Goal: Communication & Community: Answer question/provide support

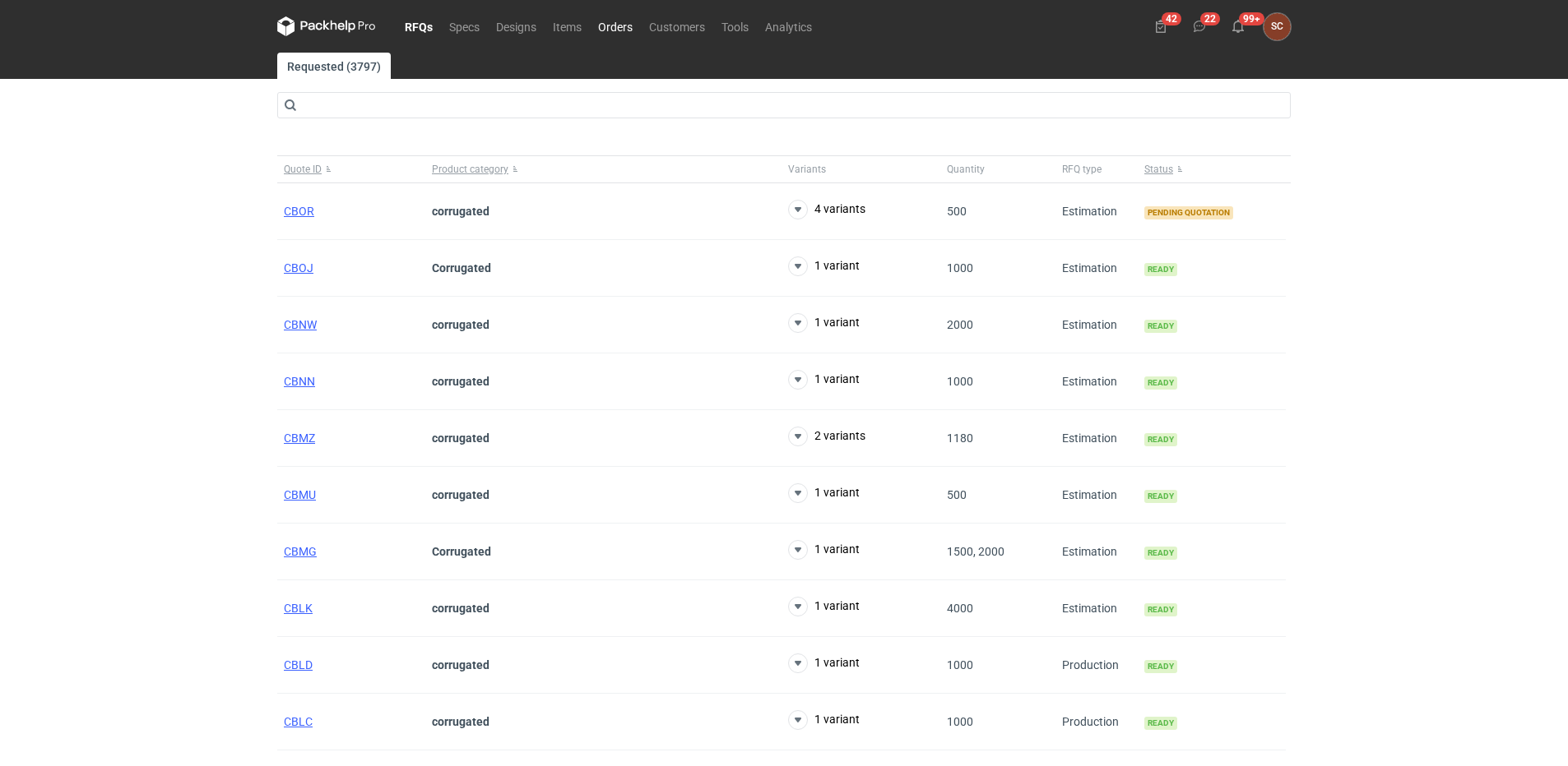
click at [597, 21] on link "Orders" at bounding box center [615, 26] width 51 height 20
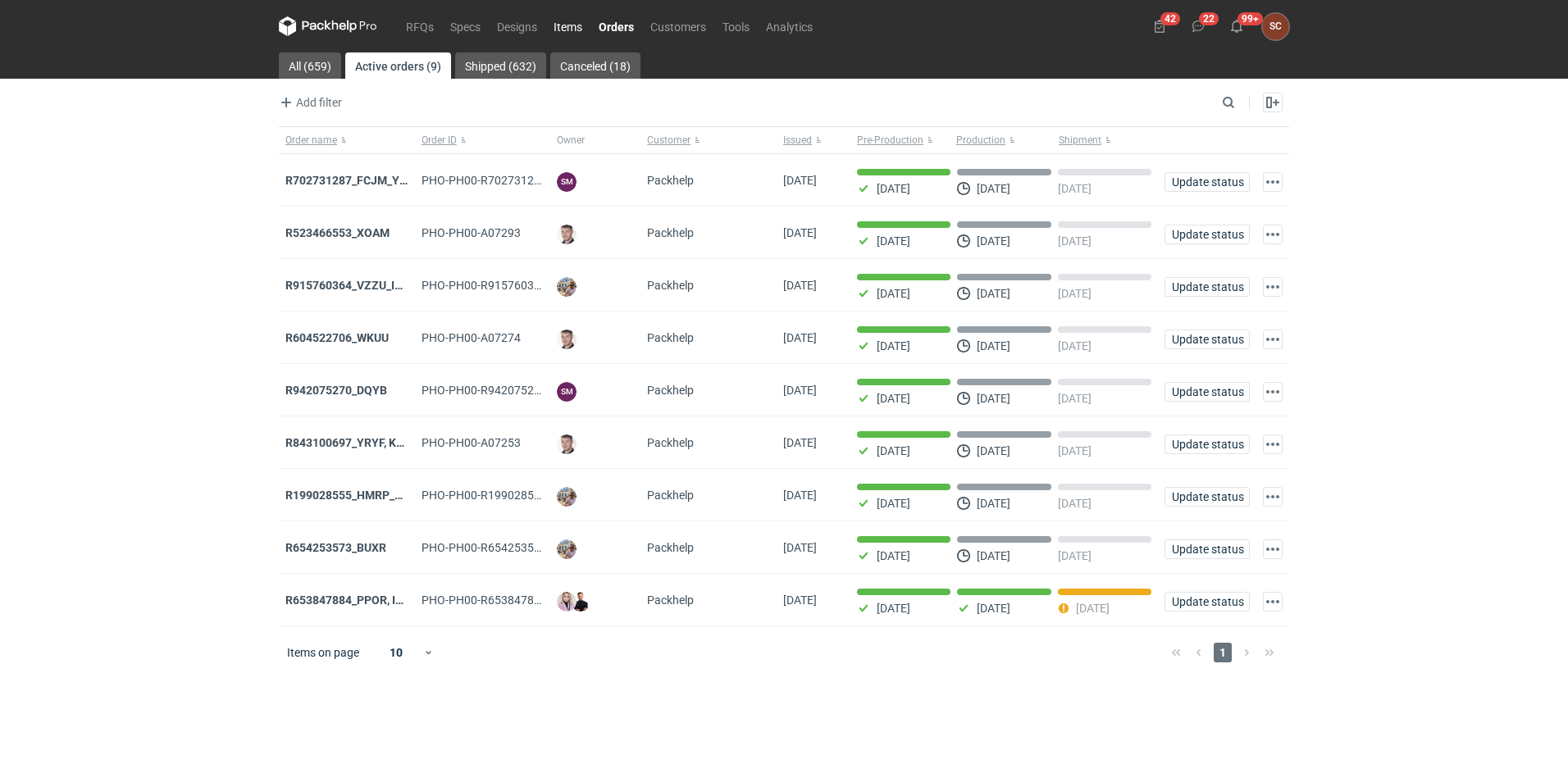
click at [571, 23] on link "Items" at bounding box center [567, 26] width 45 height 20
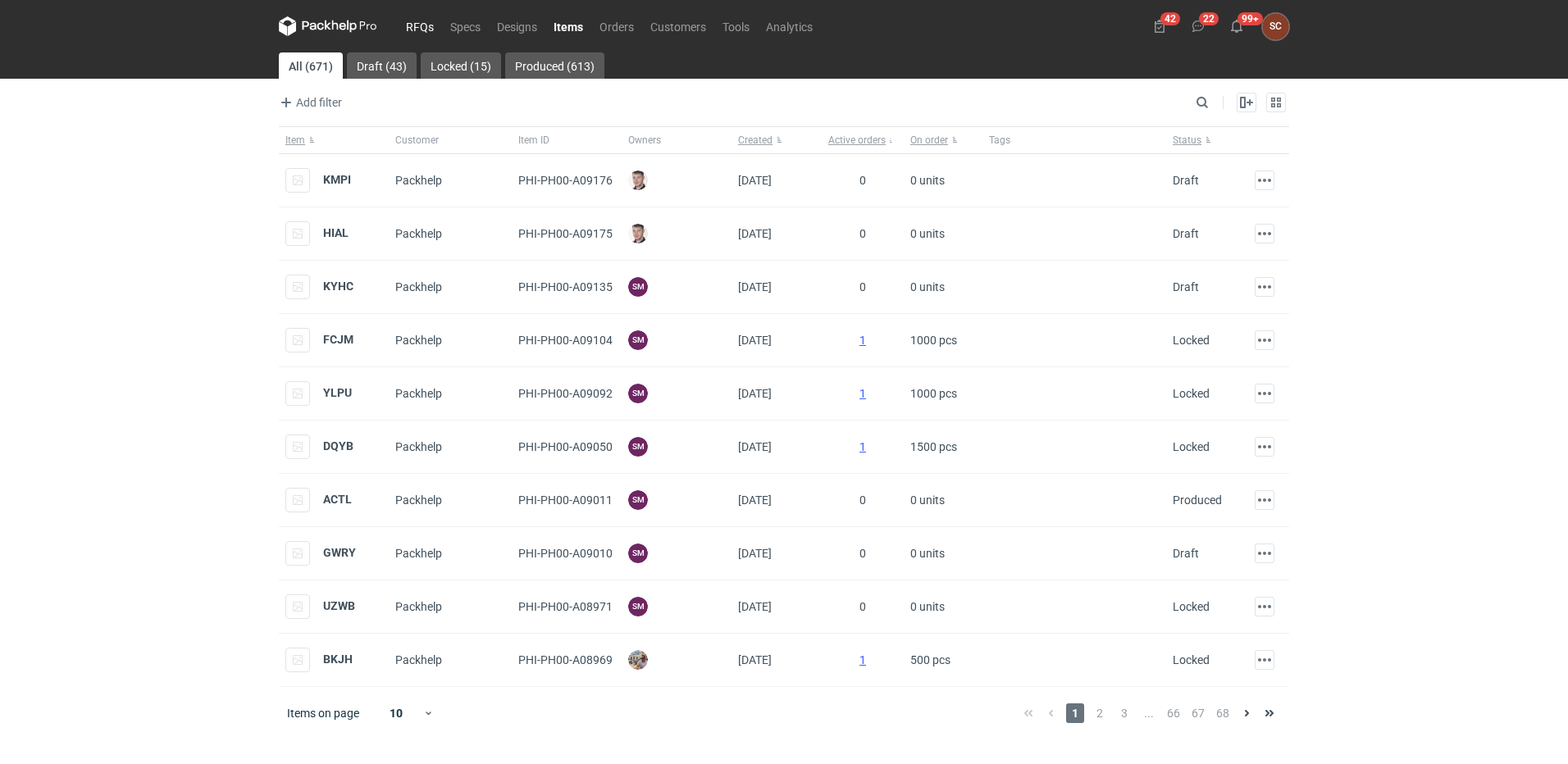
click at [412, 22] on link "RFQs" at bounding box center [420, 26] width 44 height 20
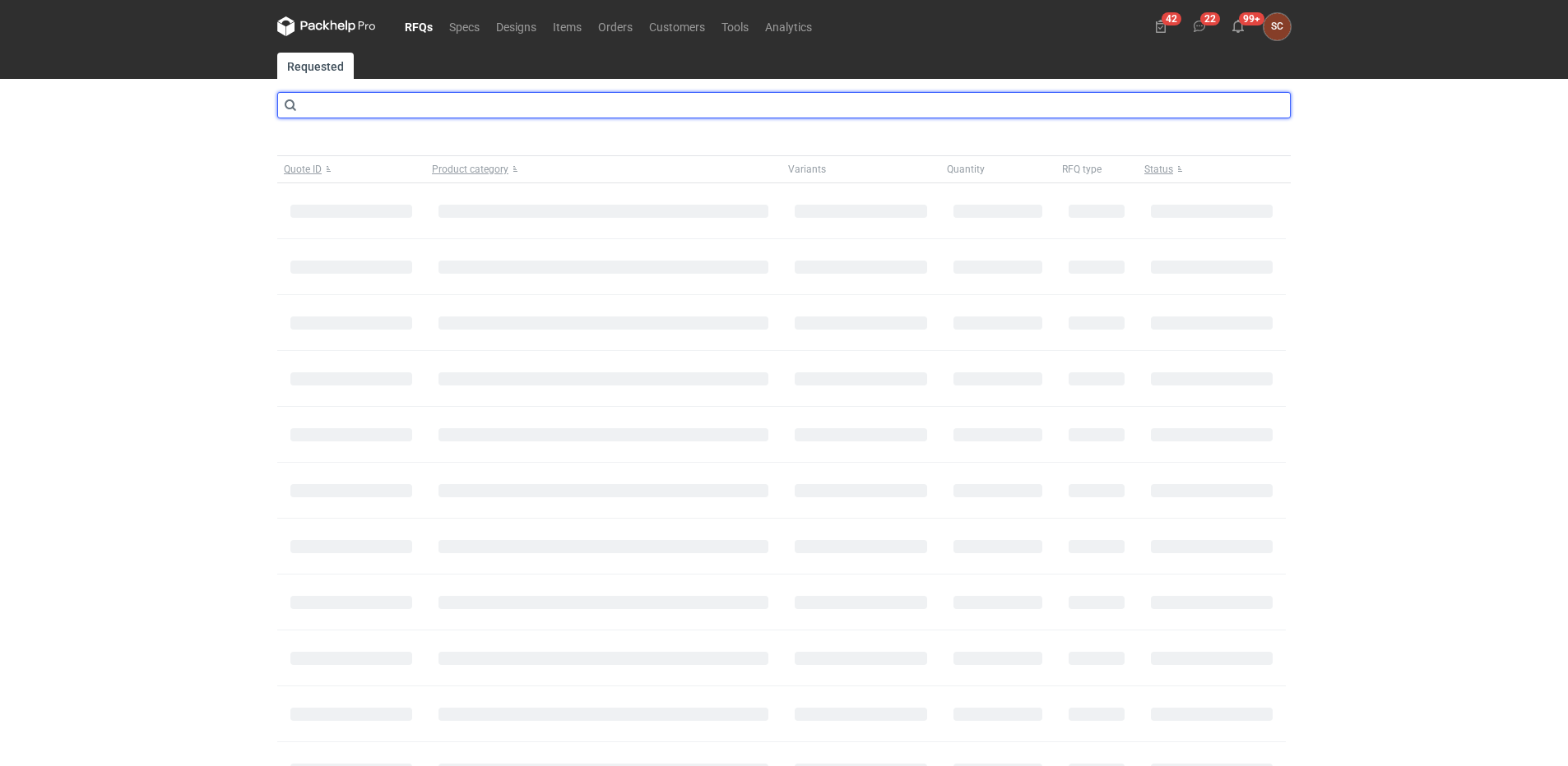
click at [396, 108] on input "text" at bounding box center [784, 104] width 1014 height 26
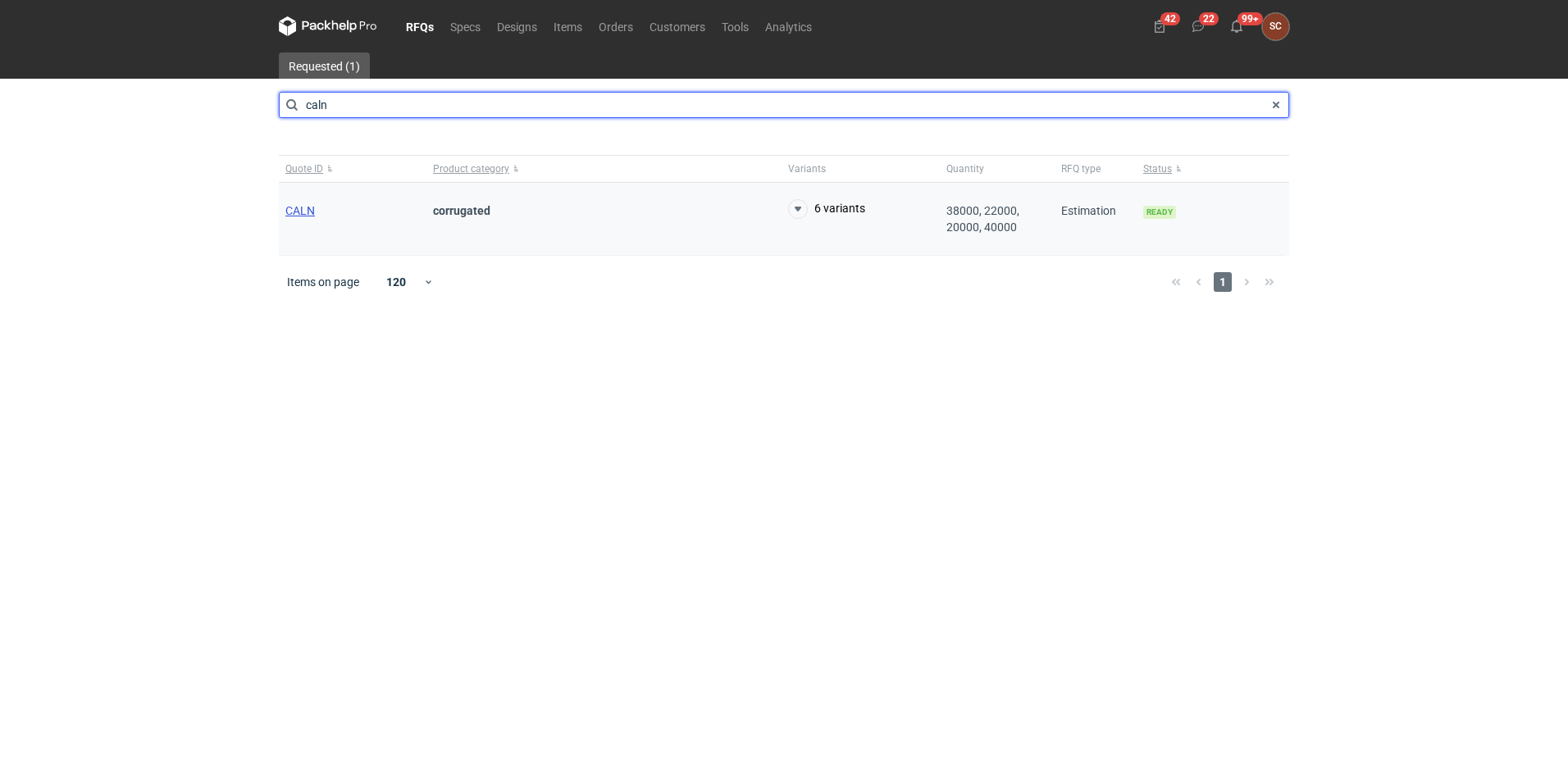
type input "caln"
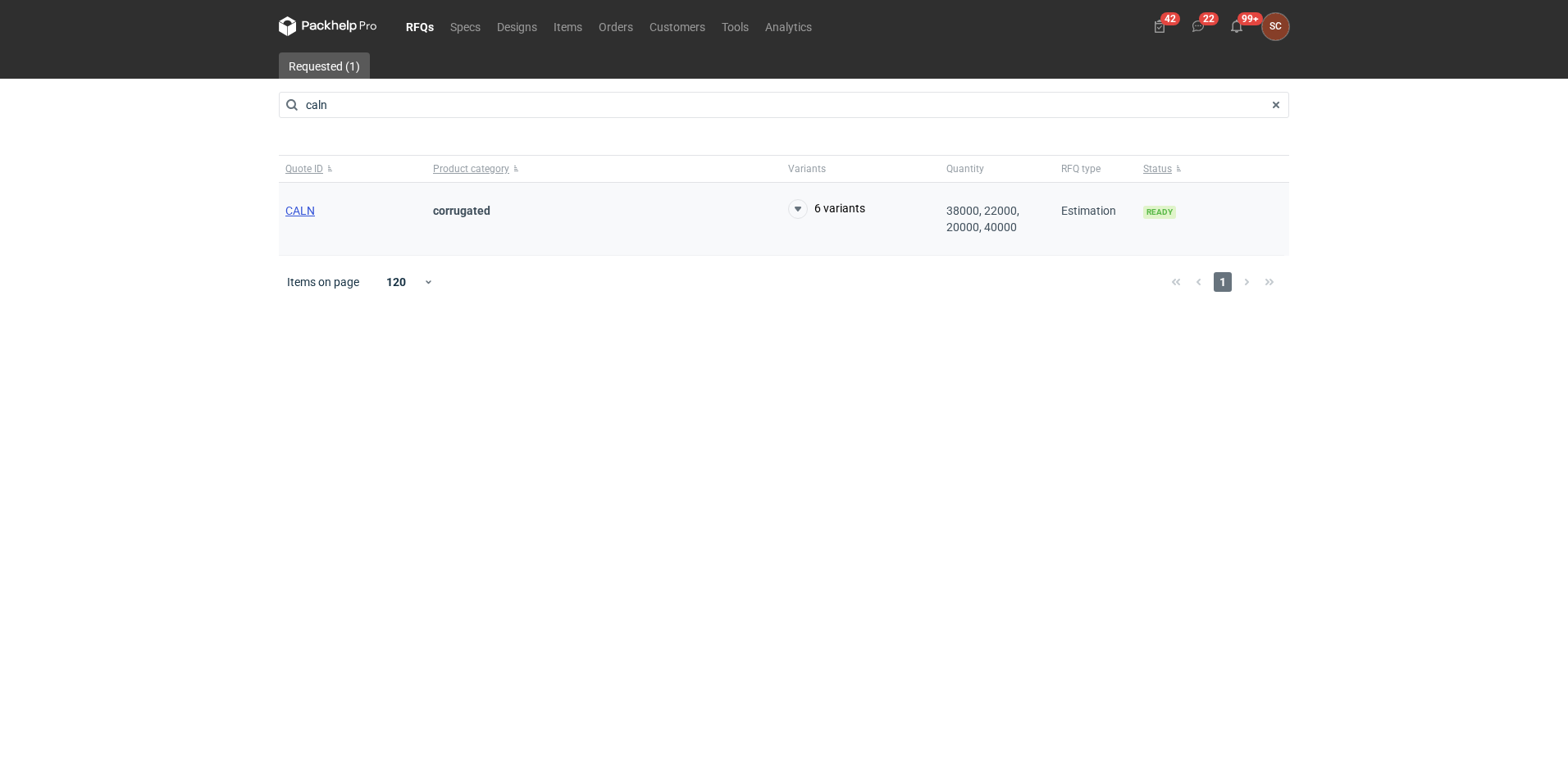
click at [299, 211] on span "CALN" at bounding box center [299, 211] width 30 height 13
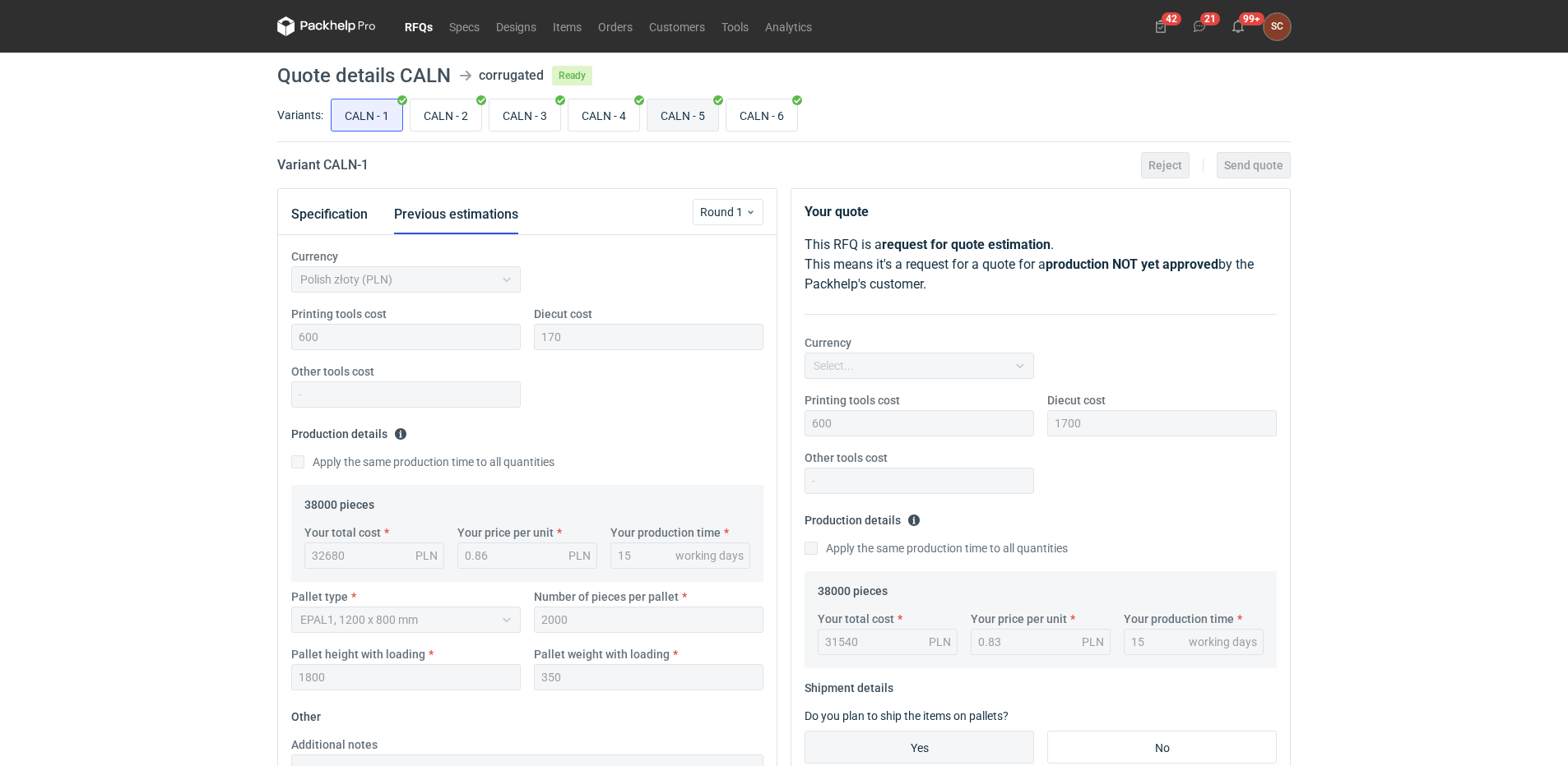
scroll to position [259, 0]
click at [691, 112] on input "CALN - 5" at bounding box center [683, 115] width 71 height 32
radio input "true"
click at [333, 203] on button "Specification" at bounding box center [330, 214] width 77 height 39
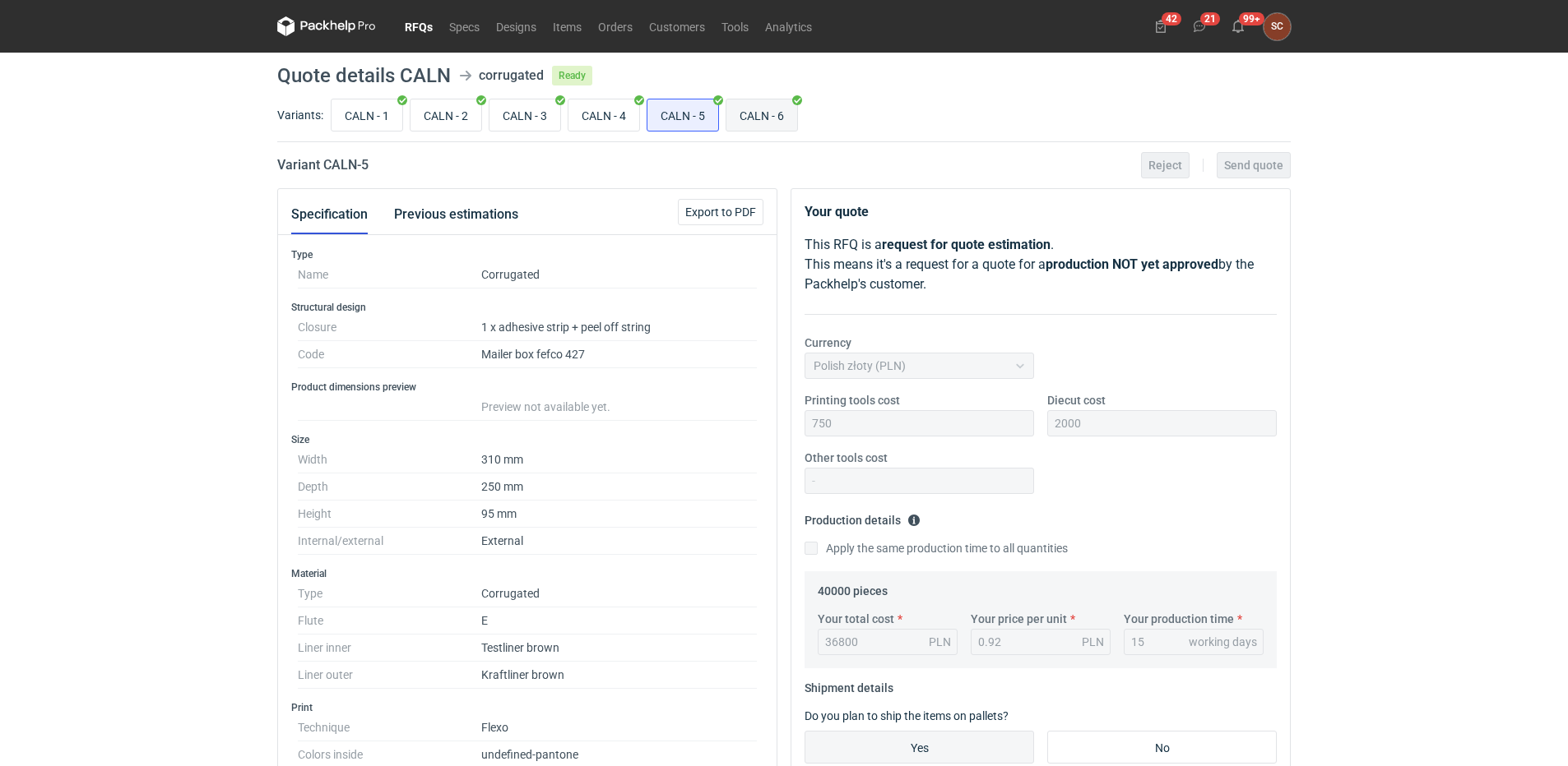
click at [766, 107] on input "CALN - 6" at bounding box center [761, 115] width 71 height 32
radio input "true"
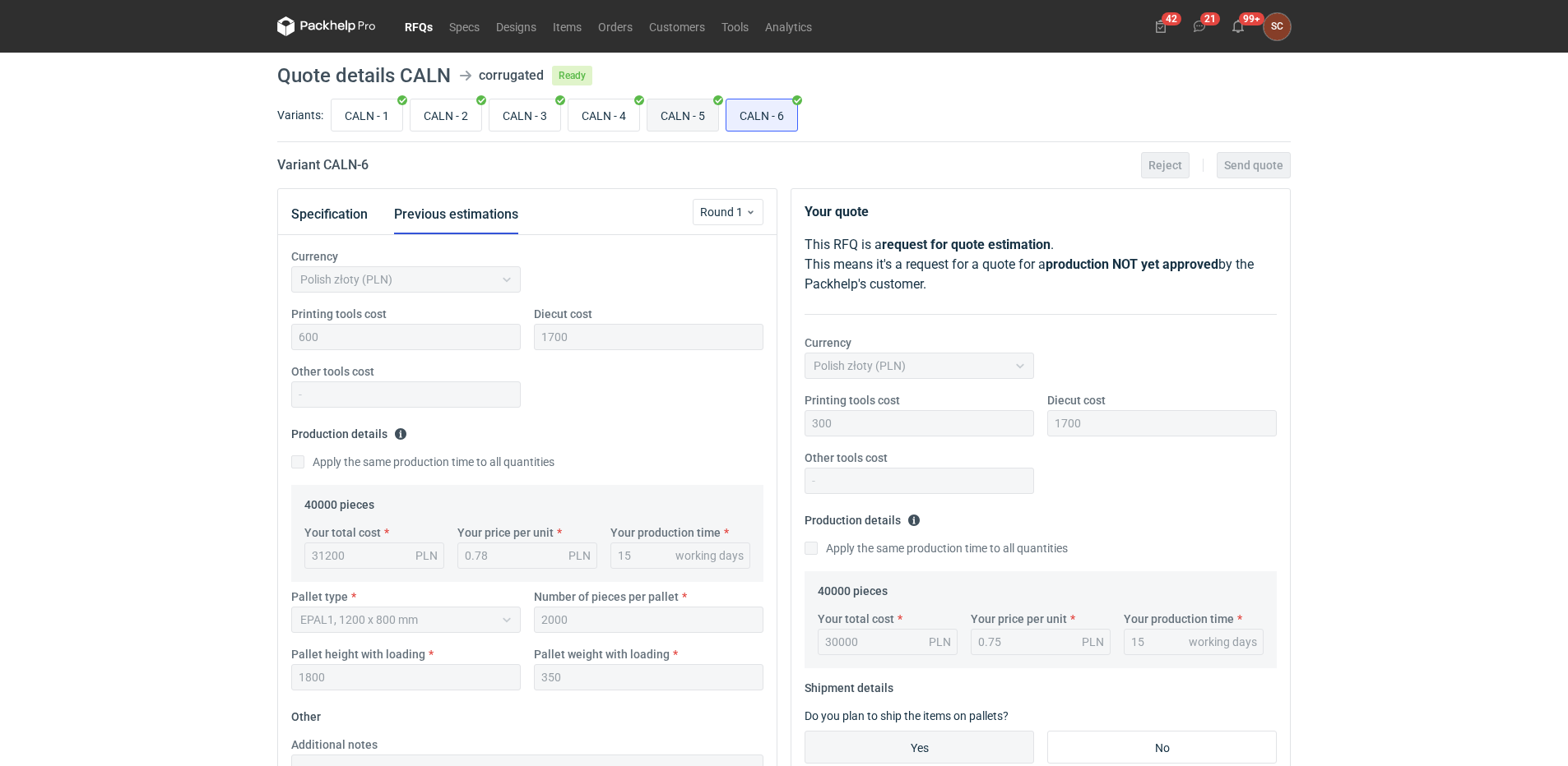
click at [669, 113] on input "CALN - 5" at bounding box center [683, 115] width 71 height 32
radio input "true"
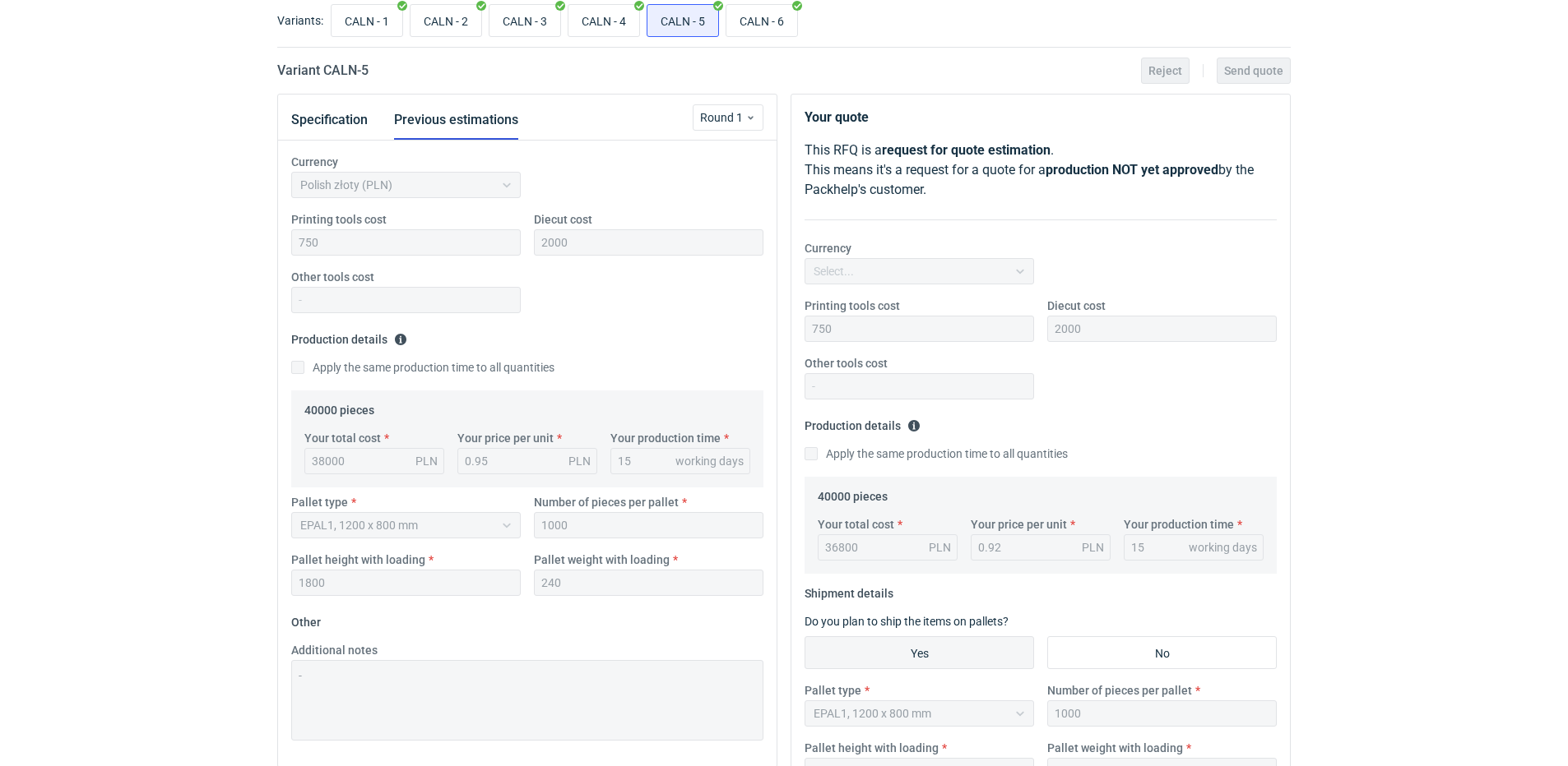
scroll to position [246, 0]
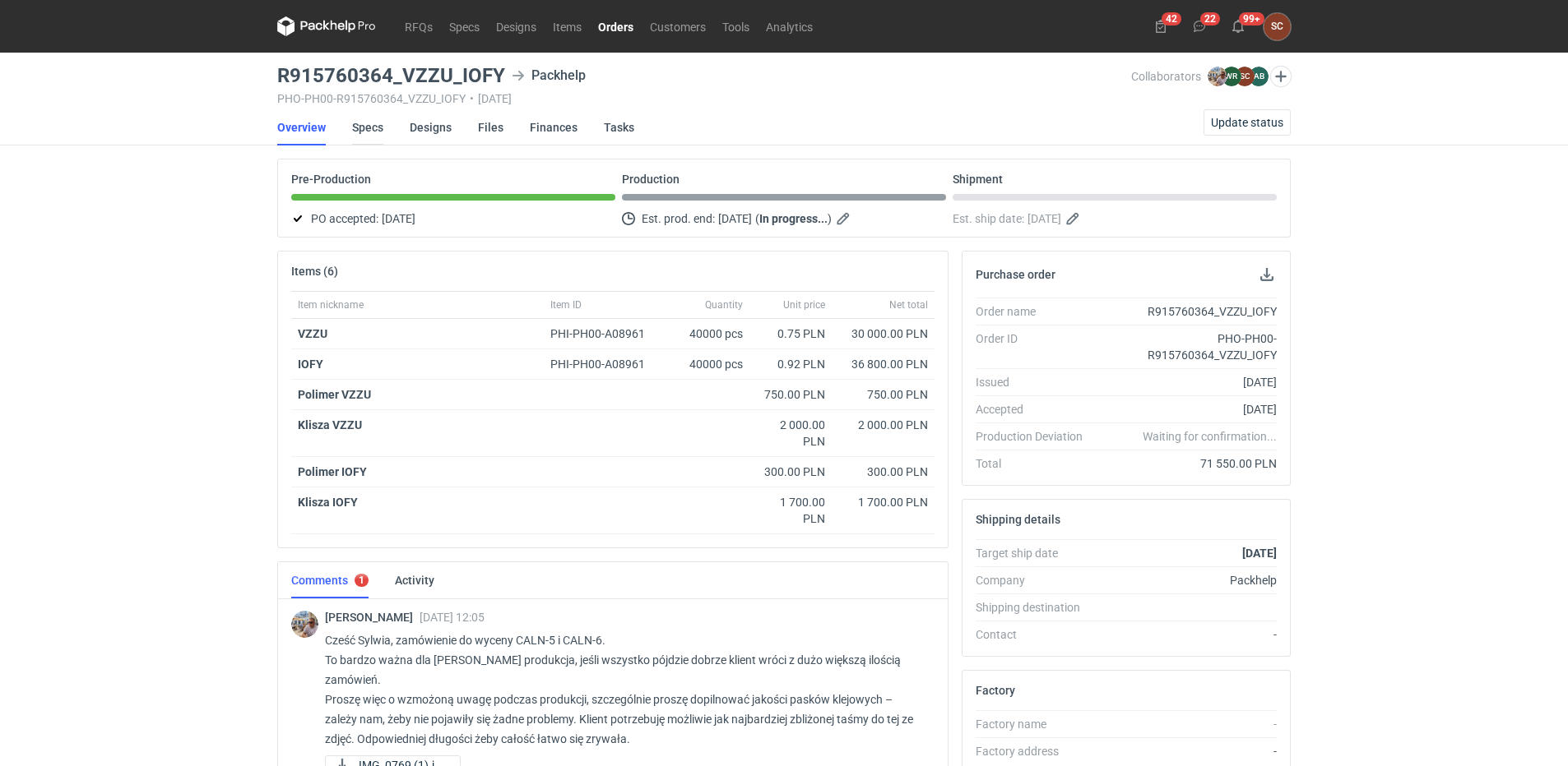
click at [373, 130] on link "Specs" at bounding box center [367, 128] width 32 height 36
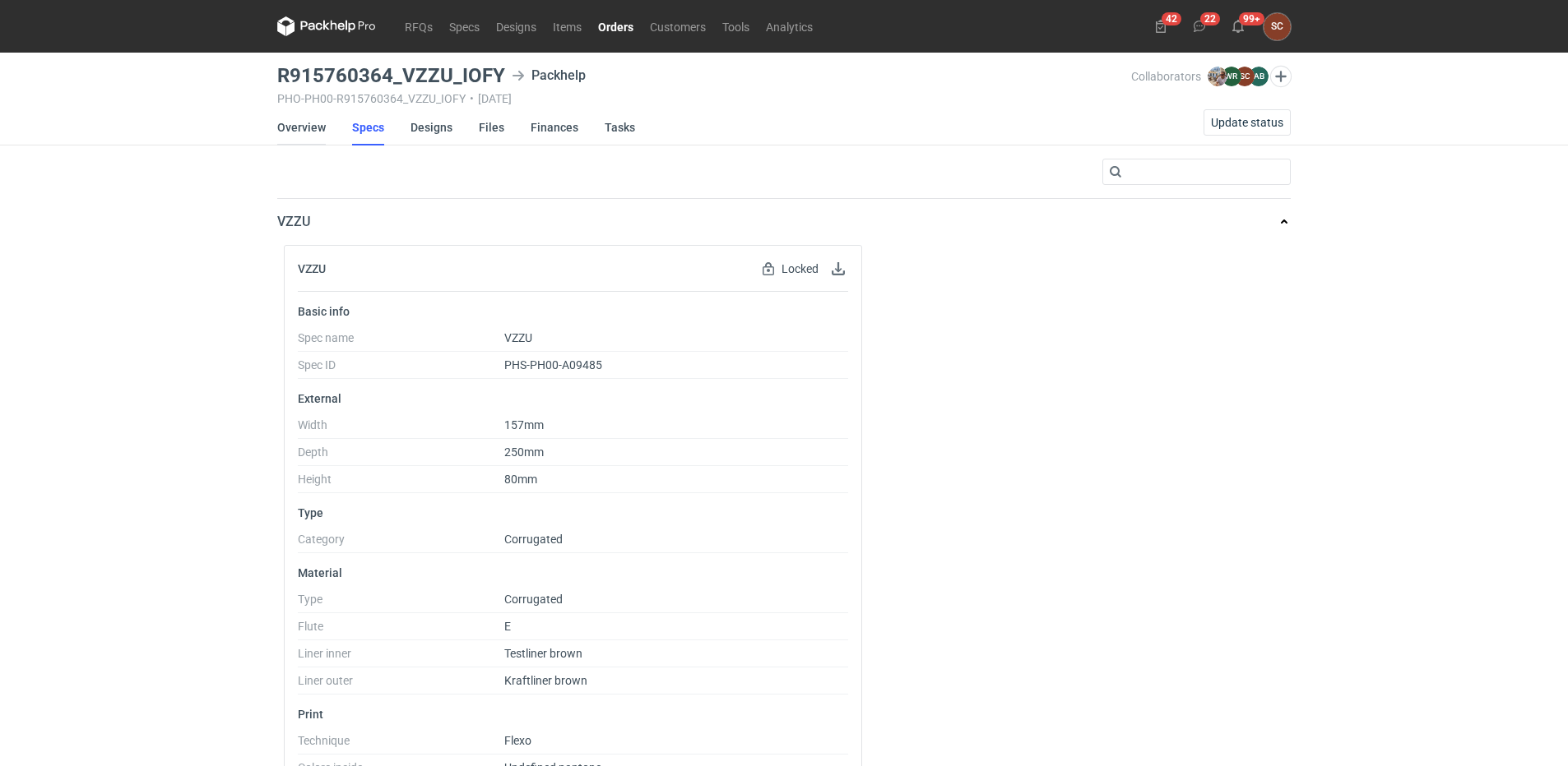
click at [293, 126] on link "Overview" at bounding box center [301, 128] width 49 height 36
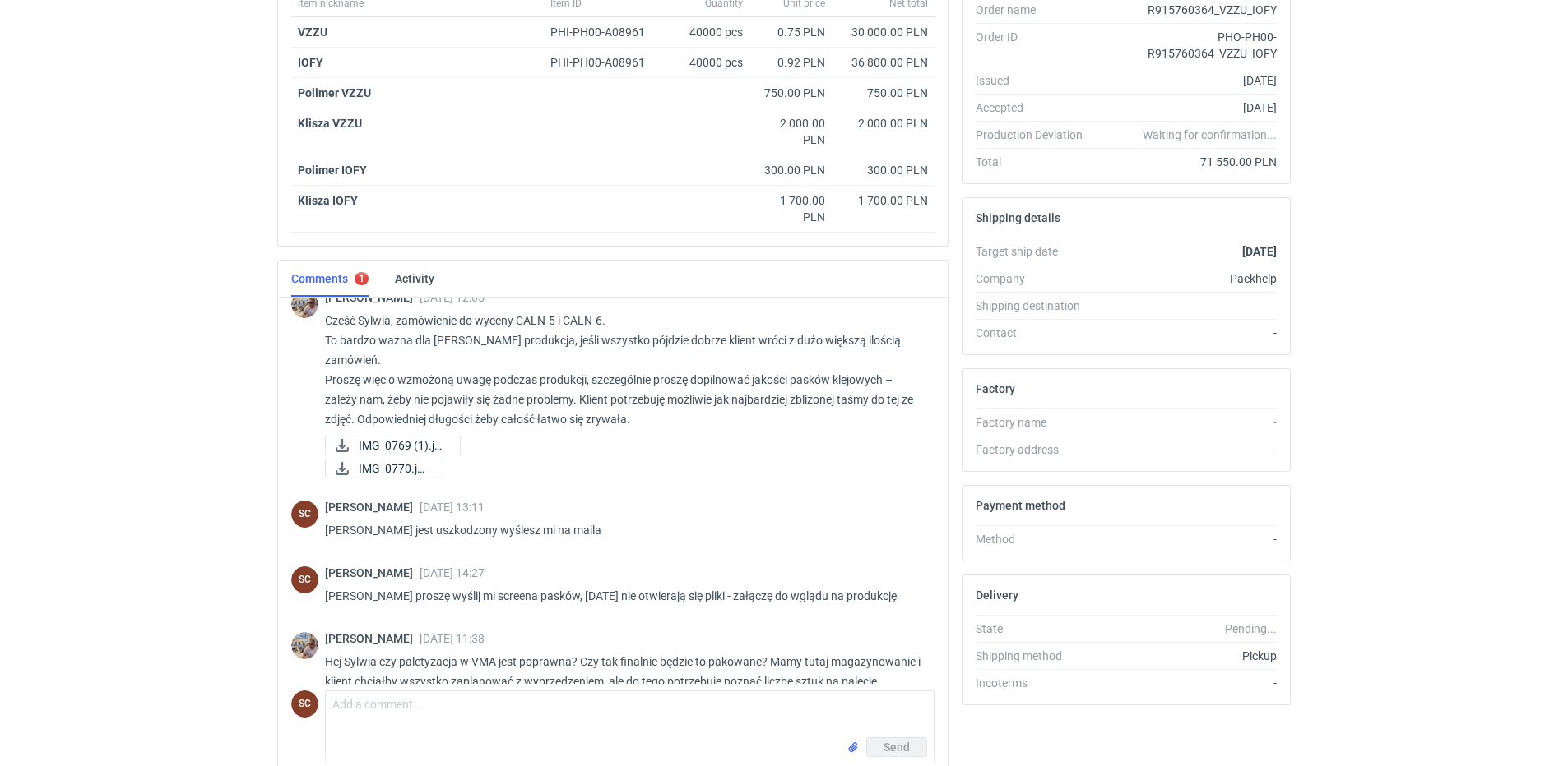
scroll to position [22, 0]
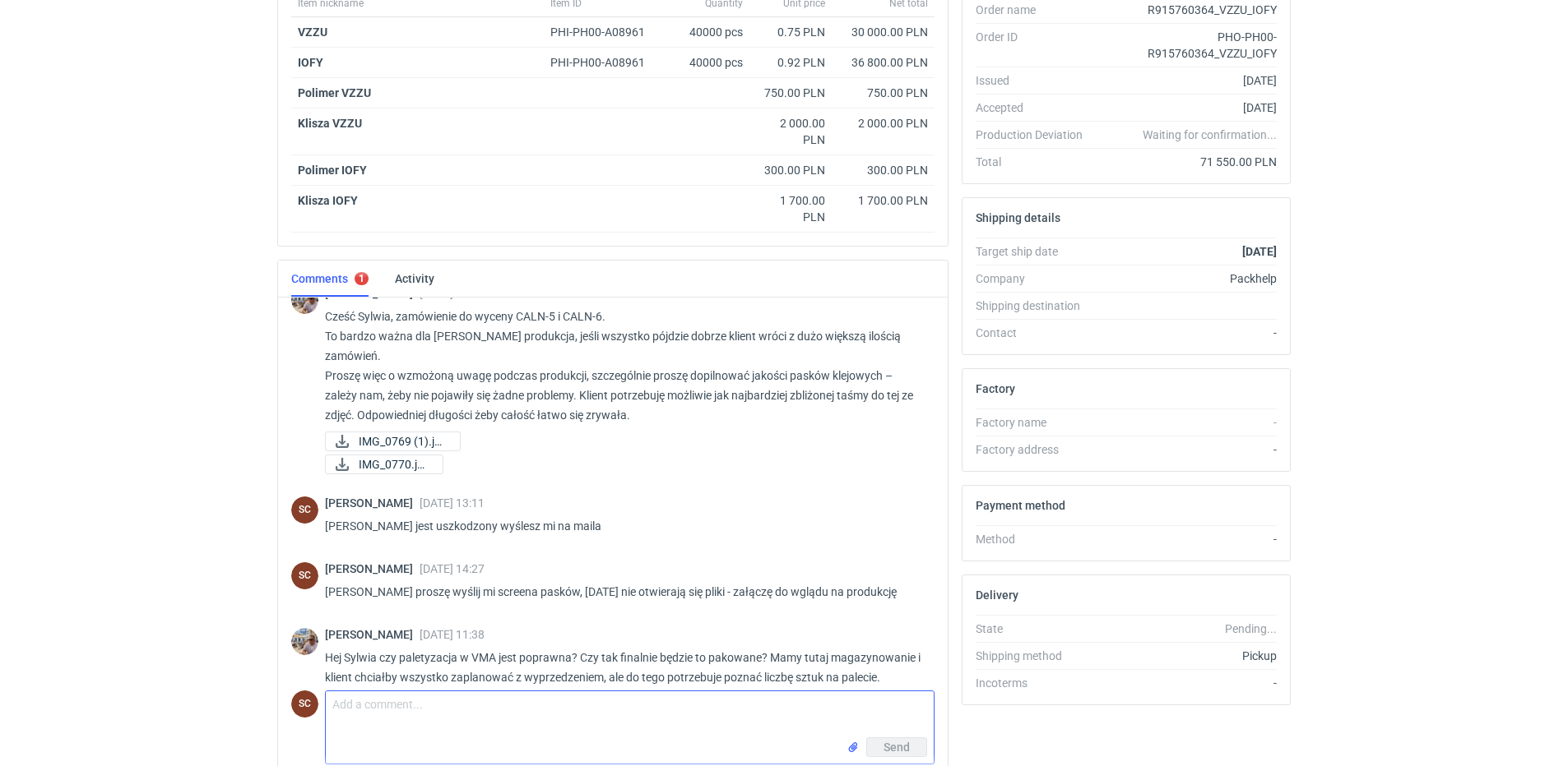
click at [443, 729] on textarea "Comment message" at bounding box center [630, 714] width 608 height 46
type textarea "Tak, łącznie 60 palet"
click at [899, 745] on span "Send" at bounding box center [896, 748] width 26 height 12
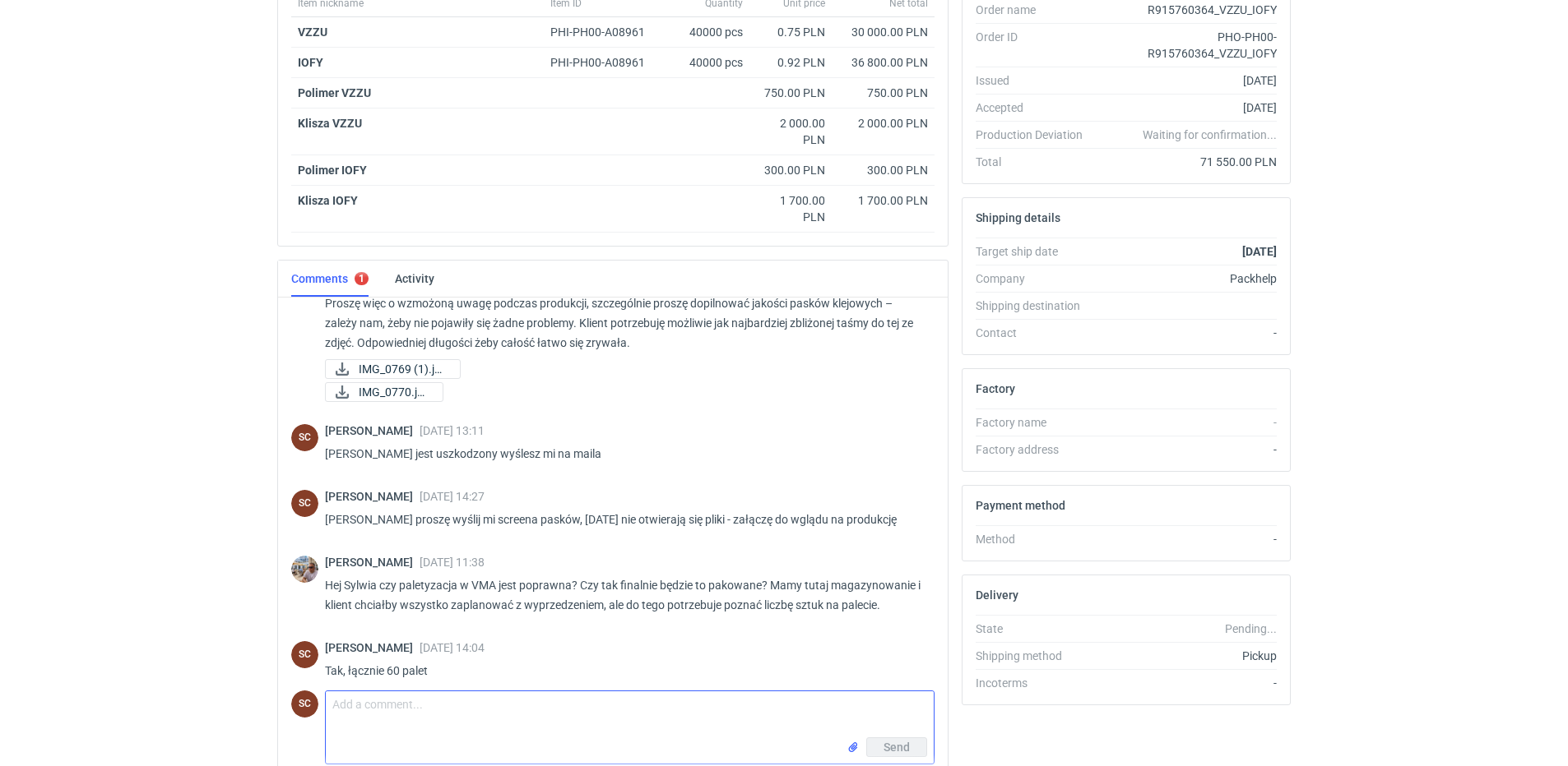
scroll to position [88, 0]
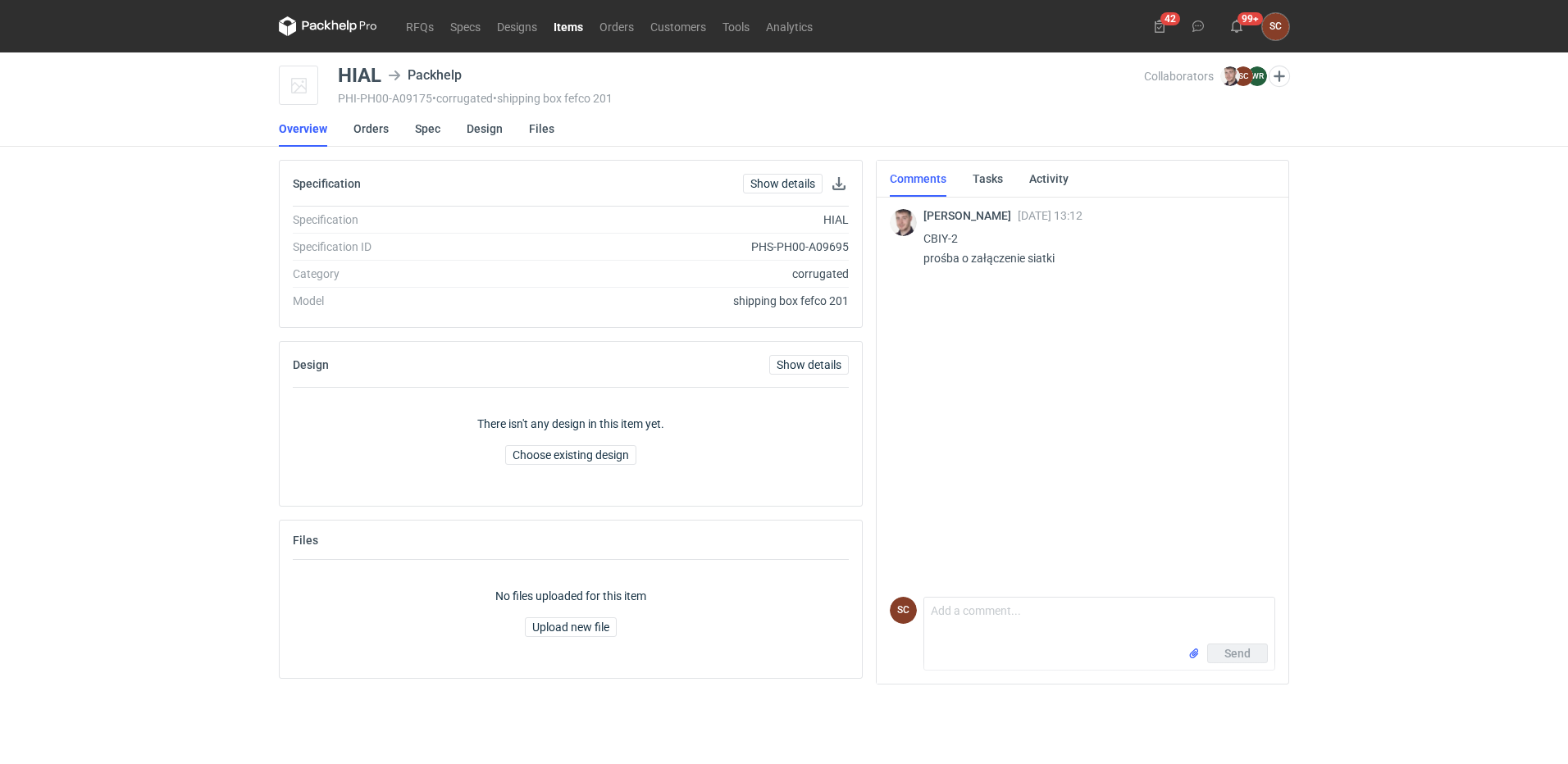
click at [412, 124] on li "Orders" at bounding box center [384, 129] width 61 height 36
click at [417, 130] on link "Spec" at bounding box center [427, 129] width 26 height 36
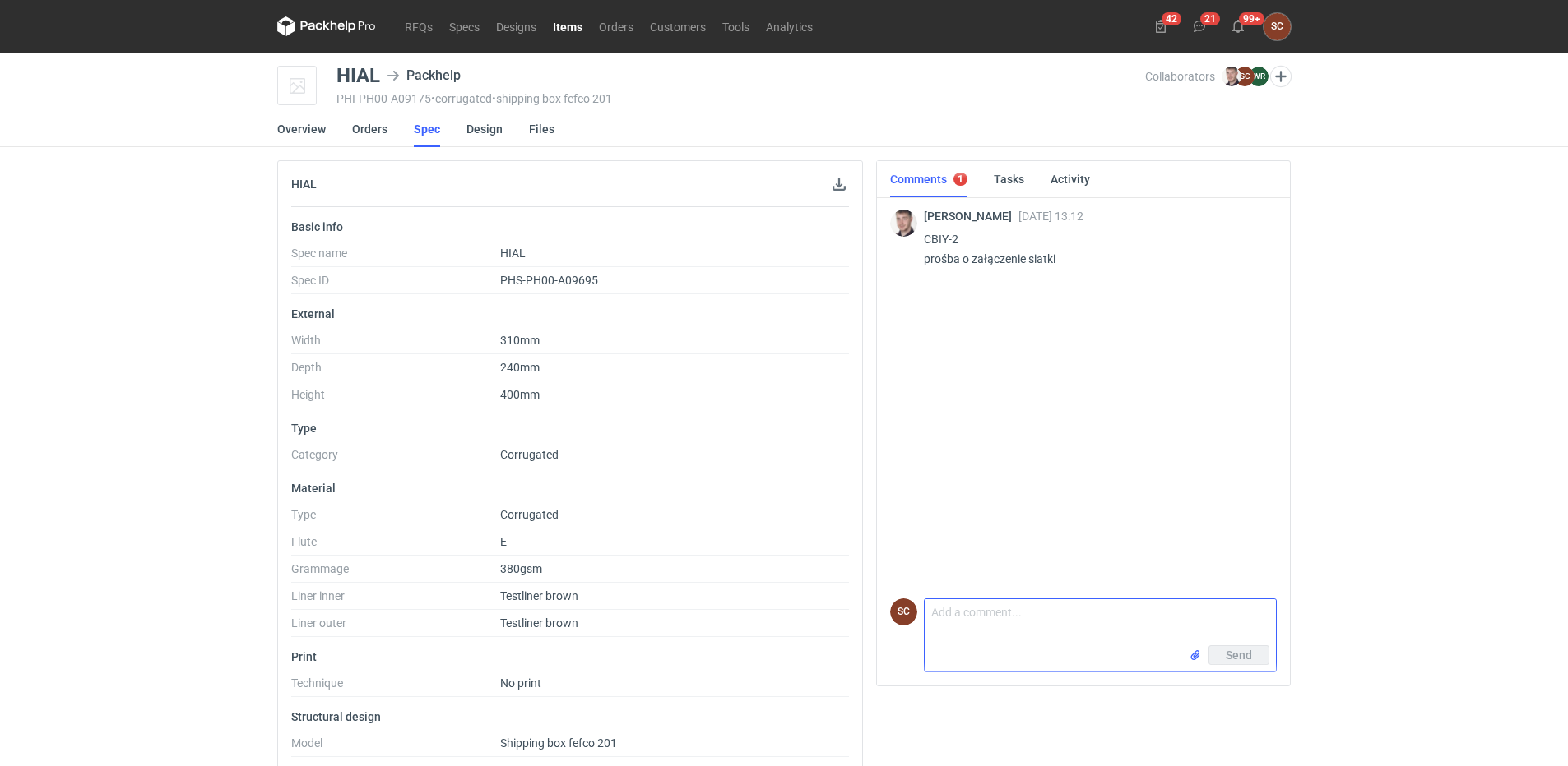
click at [1197, 660] on input "file" at bounding box center [1195, 656] width 13 height 17
click at [980, 571] on textarea "Comment message" at bounding box center [1100, 587] width 351 height 46
type textarea "[PERSON_NAME]"
click at [1252, 662] on button "Send" at bounding box center [1238, 655] width 60 height 20
click at [1069, 608] on textarea "Comment message" at bounding box center [1100, 622] width 351 height 46
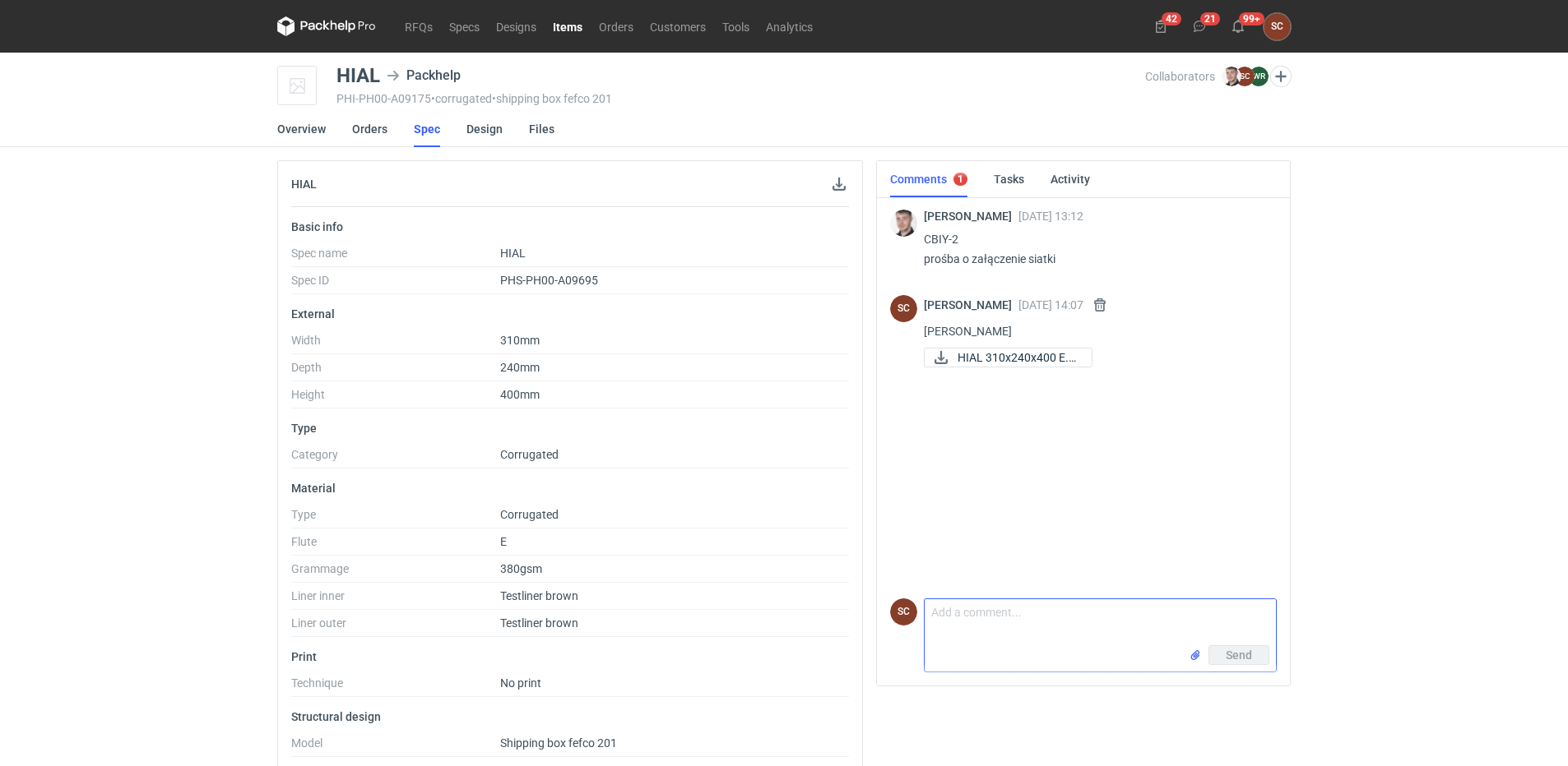
click at [1038, 622] on textarea "Comment message" at bounding box center [1100, 622] width 351 height 46
click at [1148, 627] on textarea "Comment message" at bounding box center [1100, 622] width 351 height 46
click at [1083, 612] on textarea "Comment message" at bounding box center [1100, 622] width 351 height 46
click at [1008, 625] on textarea "Comment message" at bounding box center [1100, 622] width 351 height 46
click at [1066, 627] on textarea "Comment message" at bounding box center [1100, 622] width 351 height 46
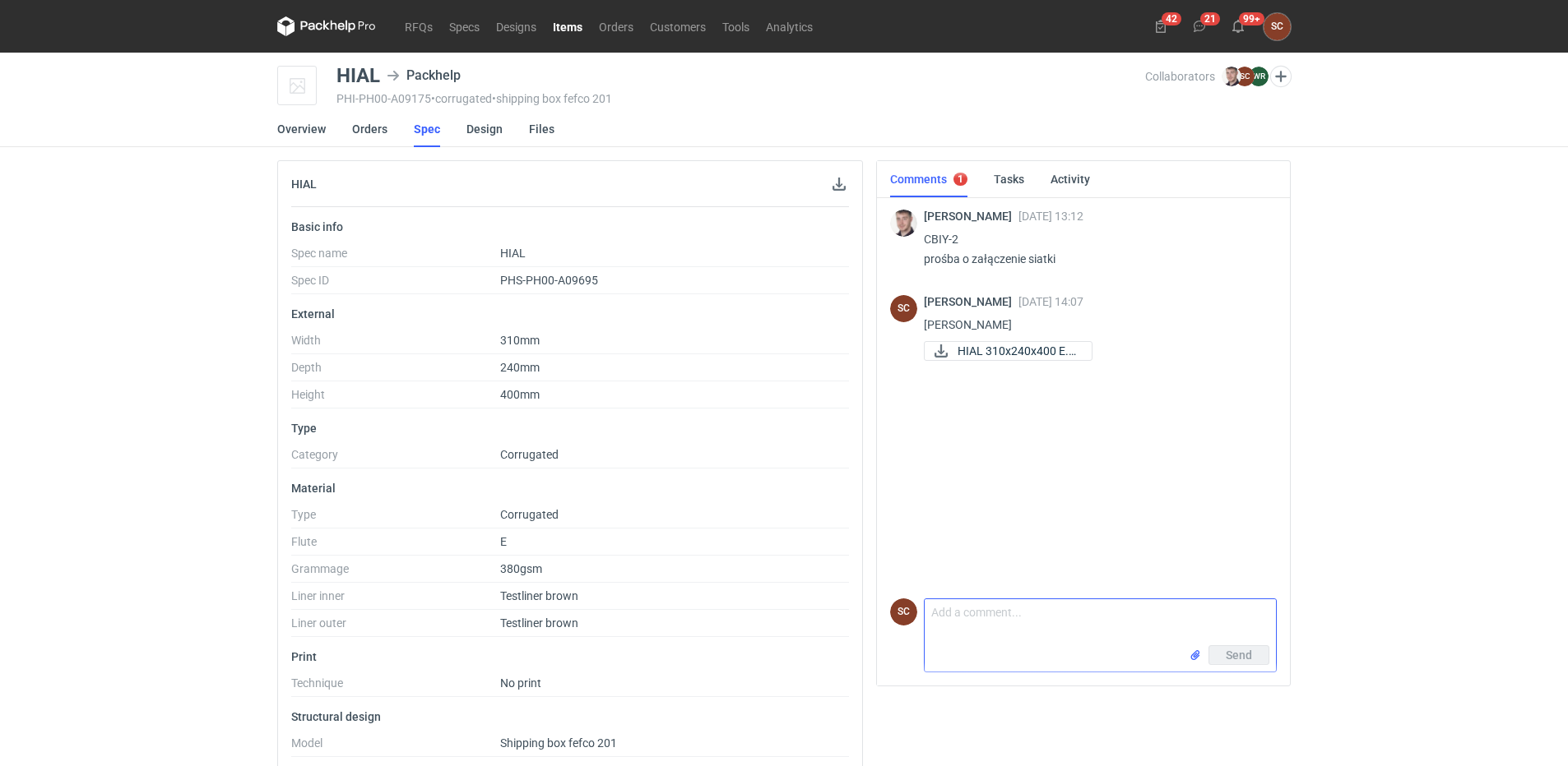
click at [1125, 640] on textarea "Comment message" at bounding box center [1100, 622] width 351 height 46
click at [1165, 305] on div "[PERSON_NAME] [DATE] 14:07" at bounding box center [1093, 302] width 339 height 13
drag, startPoint x: 1003, startPoint y: 292, endPoint x: 982, endPoint y: 310, distance: 27.7
click at [999, 298] on div "SC [PERSON_NAME] [DATE] 14:07 Siatka HIAL 310x240x400 E.p..." at bounding box center [1083, 330] width 386 height 89
click at [982, 310] on div "[PERSON_NAME] [DATE] 14:07 Siatka HIAL 310x240x400 E.p..." at bounding box center [1093, 330] width 339 height 69
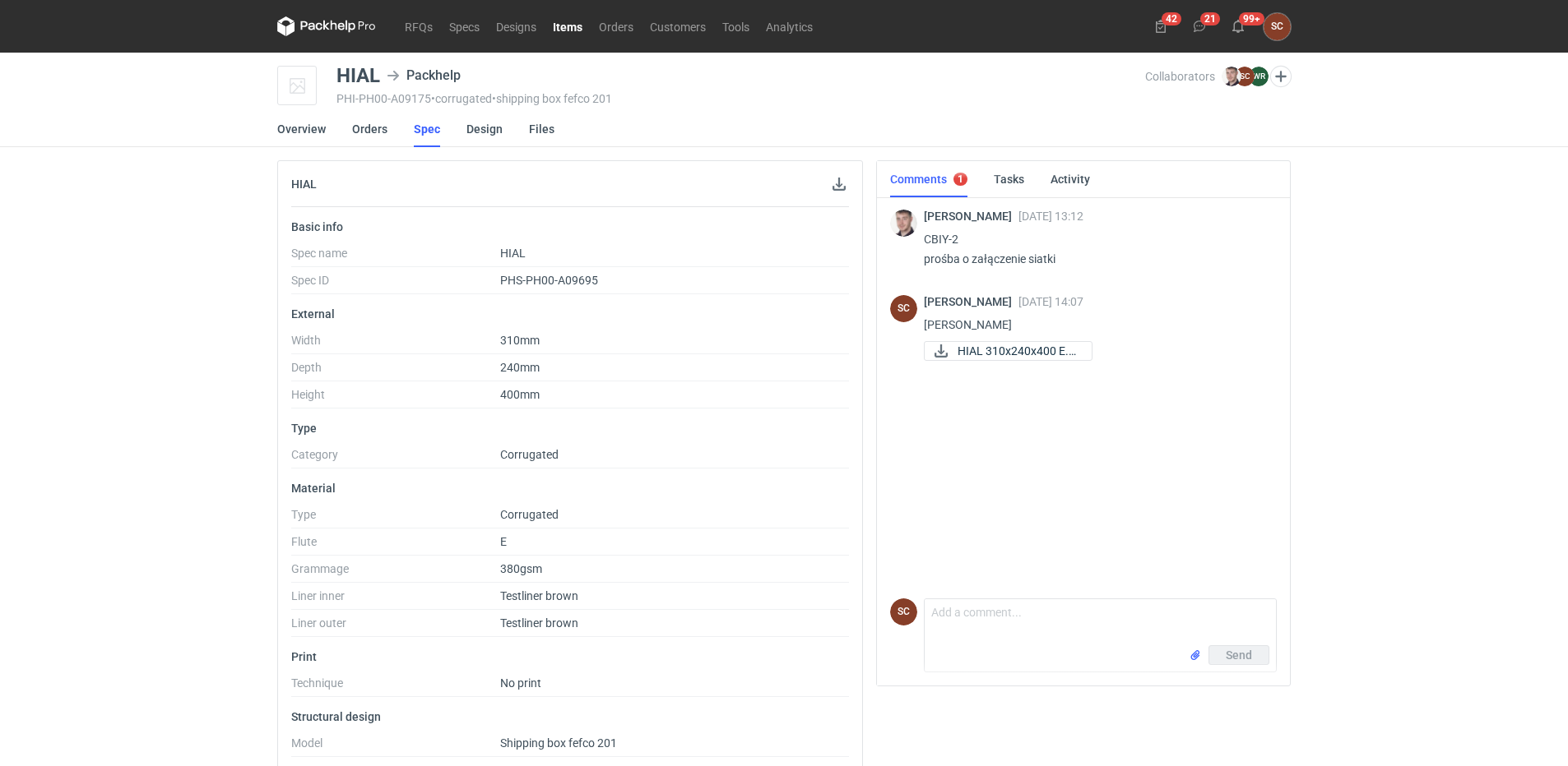
click at [930, 302] on span "[PERSON_NAME]" at bounding box center [971, 302] width 95 height 13
click at [934, 316] on p "[PERSON_NAME]" at bounding box center [1093, 325] width 339 height 20
click at [935, 329] on p "[PERSON_NAME]" at bounding box center [1093, 325] width 339 height 20
click at [1038, 447] on div "[PERSON_NAME] [DATE] 13:12 CBIY-2 prośba o załączenie siatki SC [PERSON_NAME] […" at bounding box center [1083, 393] width 386 height 397
drag, startPoint x: 1118, startPoint y: 360, endPoint x: 1106, endPoint y: 356, distance: 12.6
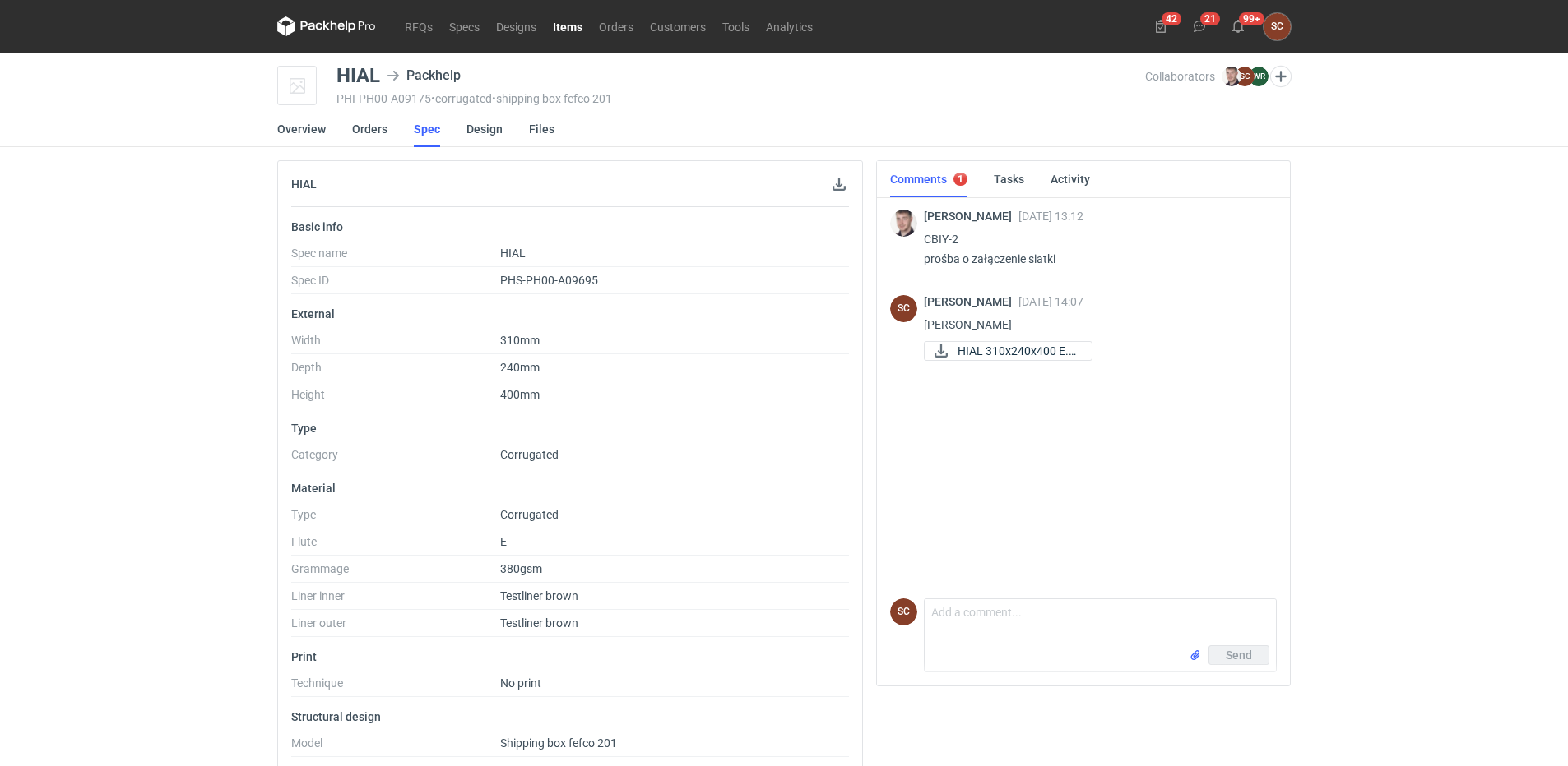
click at [1119, 360] on div "HIAL 310x240x400 E.p..." at bounding box center [1093, 351] width 339 height 20
click at [1078, 350] on span "HIAL 310x240x400 E.p..." at bounding box center [1018, 351] width 121 height 18
click at [967, 638] on textarea "Comment message" at bounding box center [1100, 622] width 351 height 46
click at [974, 615] on textarea "Comment message" at bounding box center [1100, 622] width 351 height 46
click at [1010, 622] on textarea "Comment message" at bounding box center [1100, 622] width 351 height 46
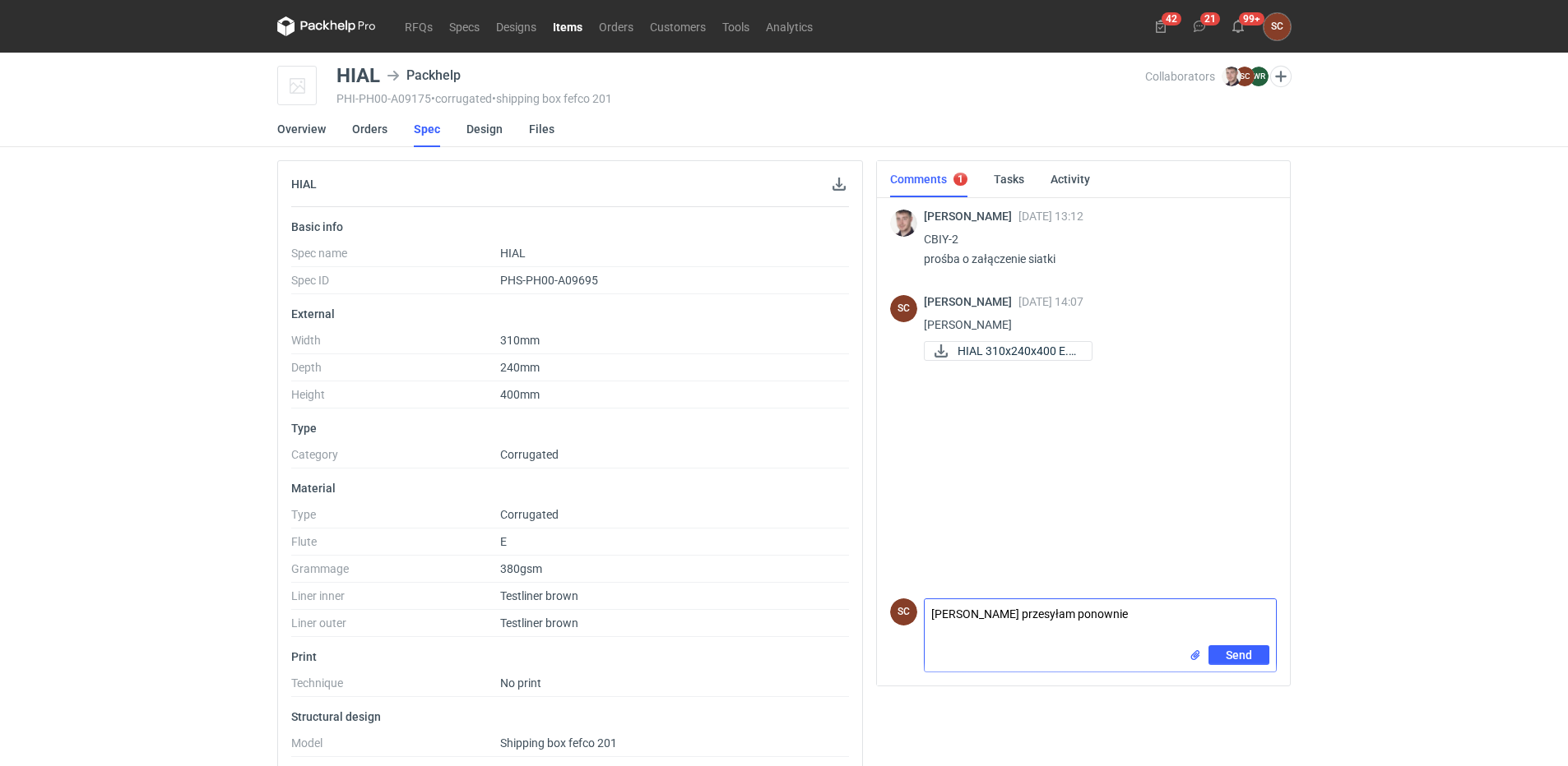
type textarea "[PERSON_NAME] przesyłam ponownie"
click at [1197, 654] on input "file" at bounding box center [1195, 656] width 13 height 17
click at [951, 472] on div "[PERSON_NAME] [DATE] 13:12 CBIY-2 prośba o załączenie siatki SC [PERSON_NAME] […" at bounding box center [1083, 393] width 386 height 397
drag, startPoint x: 1115, startPoint y: 620, endPoint x: 320, endPoint y: 632, distance: 795.1
click at [322, 633] on div "HIAL Basic info Spec name HIAL Spec ID PHS-PH00-A09695 External Width 310mm Dep…" at bounding box center [784, 501] width 1026 height 684
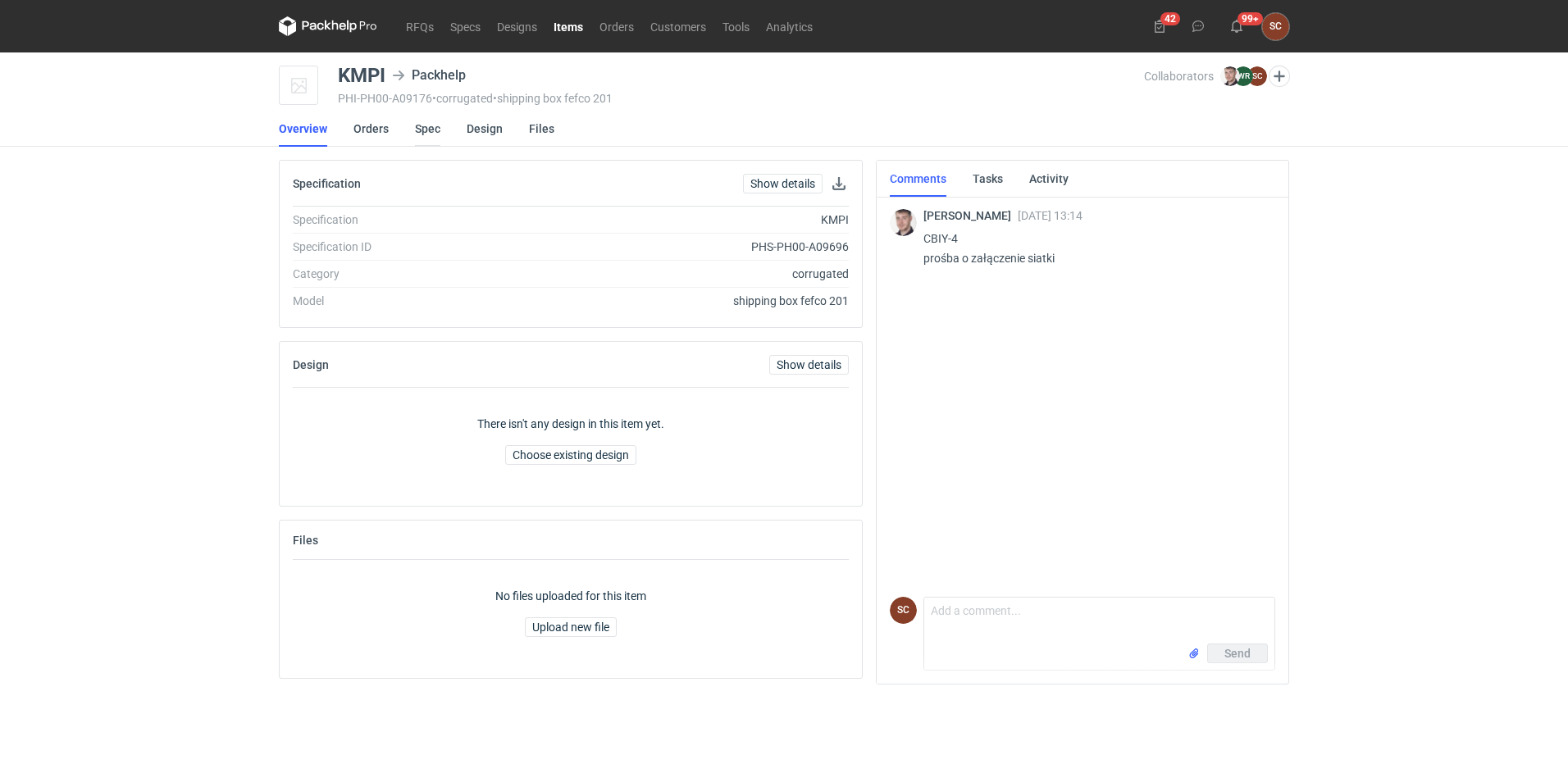
click at [438, 126] on link "Spec" at bounding box center [427, 129] width 26 height 36
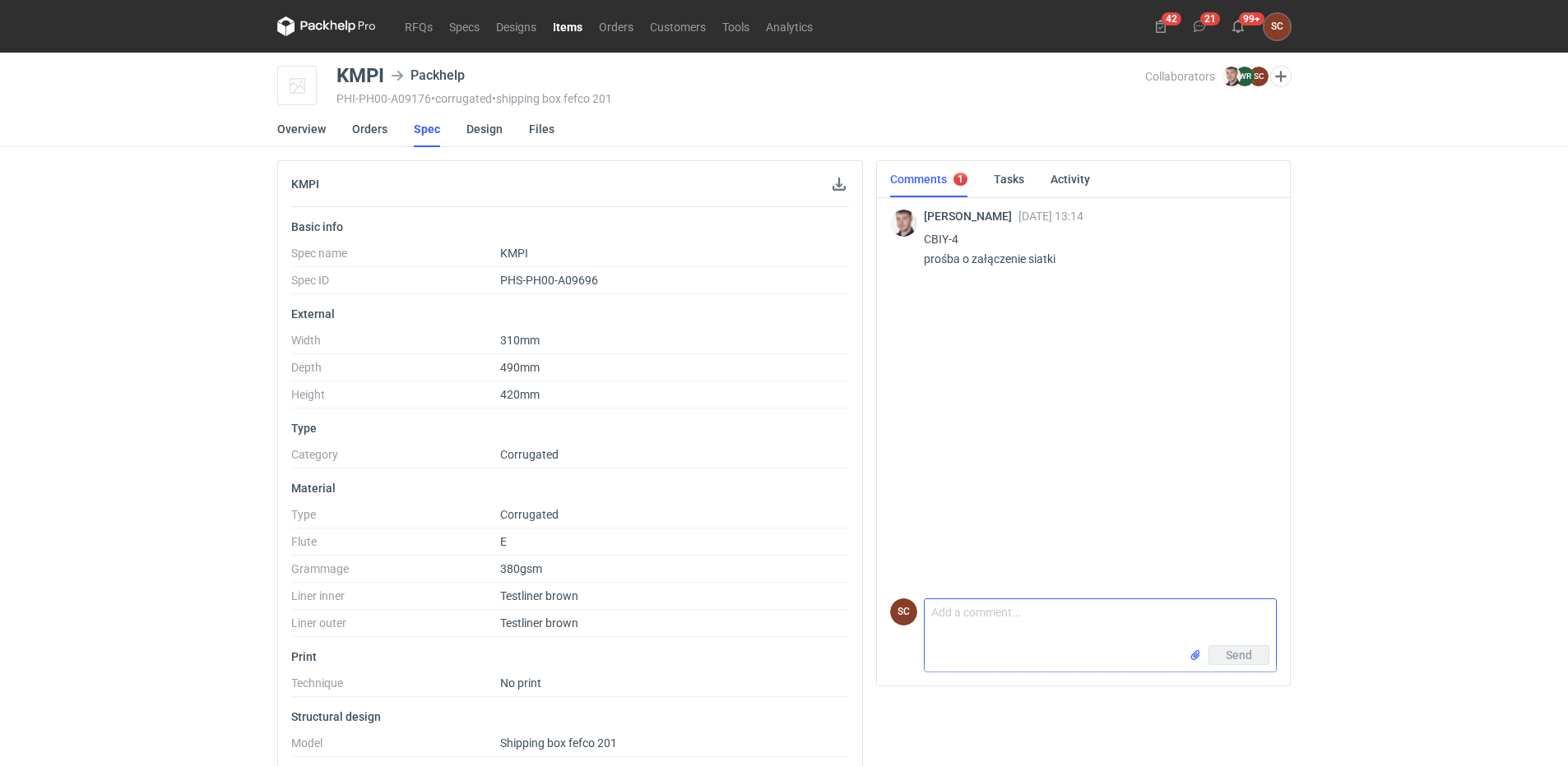
click at [1018, 617] on textarea "Comment message" at bounding box center [1100, 622] width 351 height 46
type textarea "[PERSON_NAME]"
click at [1198, 656] on input "file" at bounding box center [1195, 656] width 13 height 17
click at [982, 630] on span "KMPI.pdf" at bounding box center [986, 626] width 42 height 18
click at [1246, 650] on span "Send" at bounding box center [1238, 656] width 26 height 12
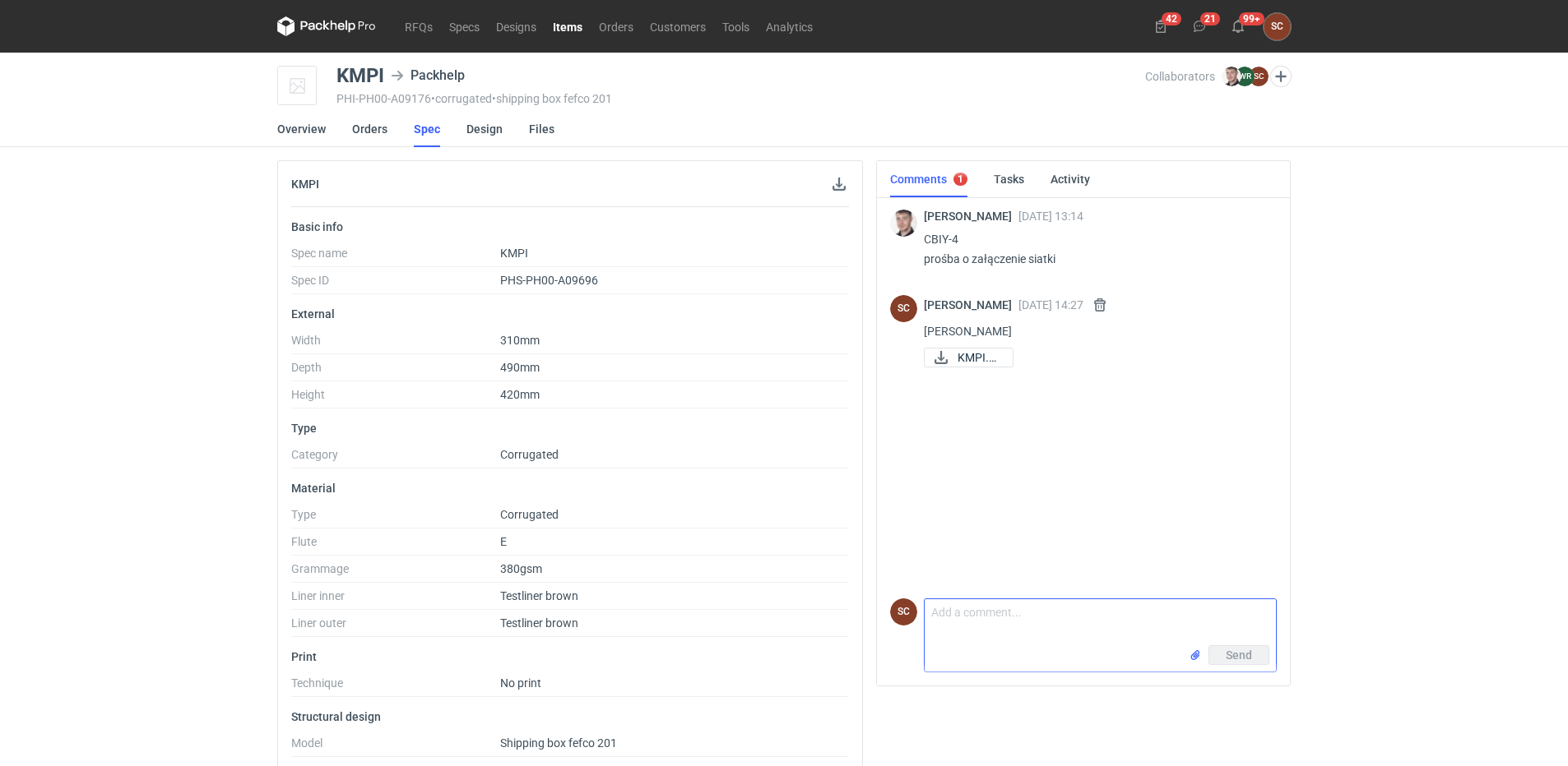
click at [1007, 617] on textarea "Comment message" at bounding box center [1100, 622] width 351 height 46
